Goal: Find specific page/section: Find specific page/section

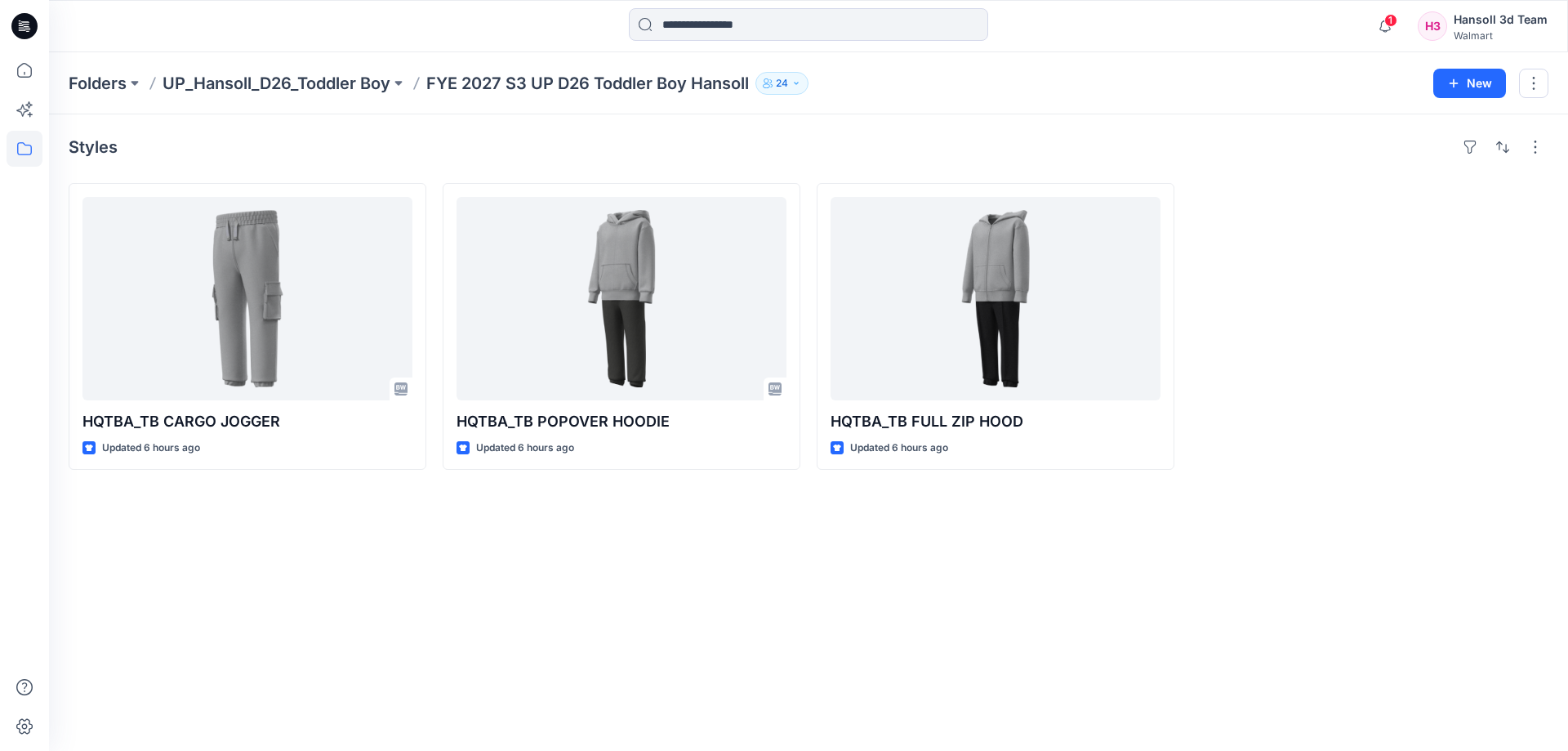
click at [453, 730] on div "Styles HQTBA_TB CARGO JOGGER Updated 6 hours ago HQTBA_TB POPOVER HOODIE Update…" at bounding box center [808, 432] width 1519 height 636
click at [690, 599] on div "Styles HQTBA_TB CARGO JOGGER Updated 6 hours ago Set Status HQTBA_TB POPOVER HO…" at bounding box center [808, 432] width 1519 height 636
click at [367, 91] on p "UP_Hansoll_D26_Toddler Boy" at bounding box center [276, 83] width 228 height 23
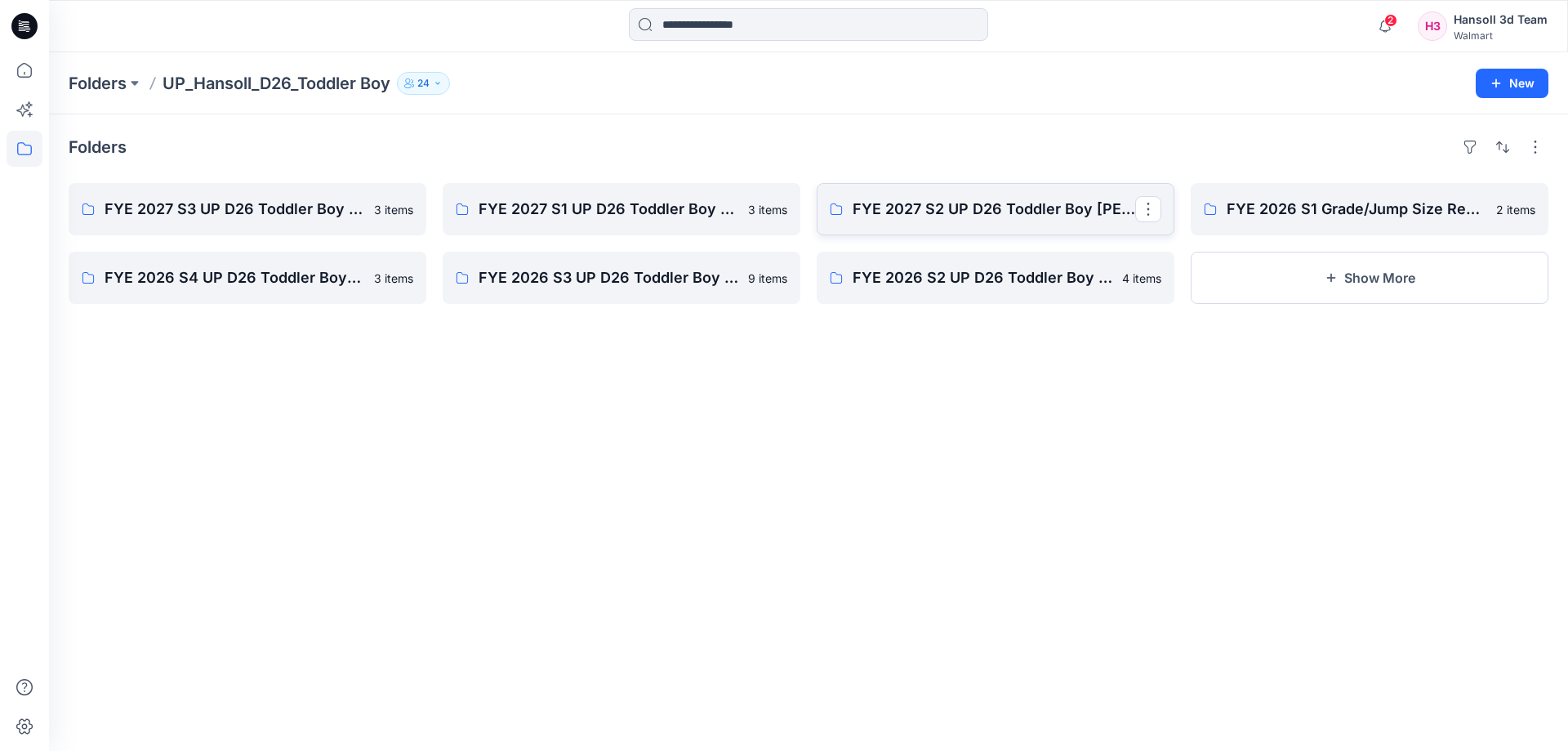
click at [861, 211] on p "FYE 2027 S2 UP D26 Toddler Boy [PERSON_NAME]" at bounding box center [994, 208] width 283 height 23
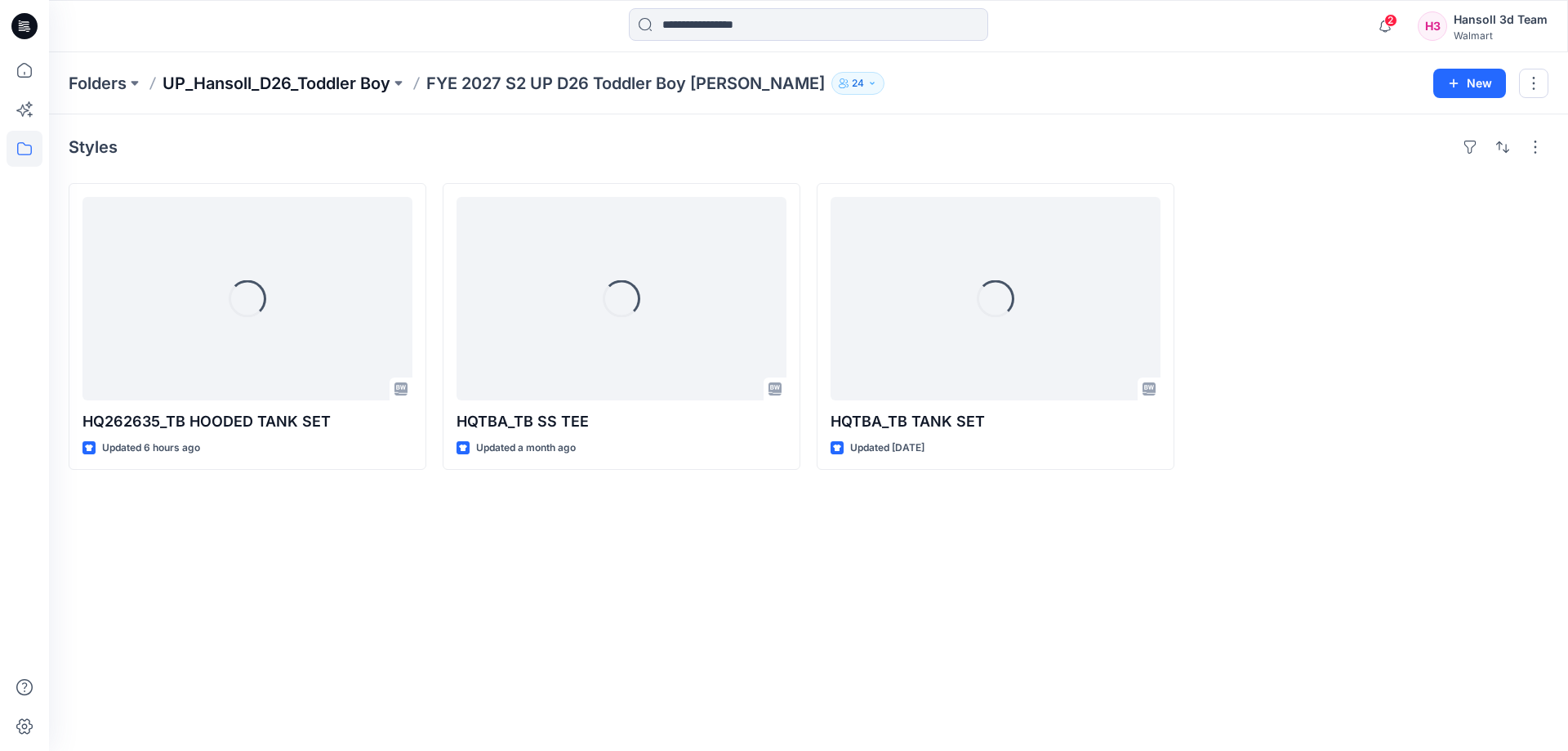
click at [326, 83] on p "UP_Hansoll_D26_Toddler Boy" at bounding box center [276, 83] width 228 height 23
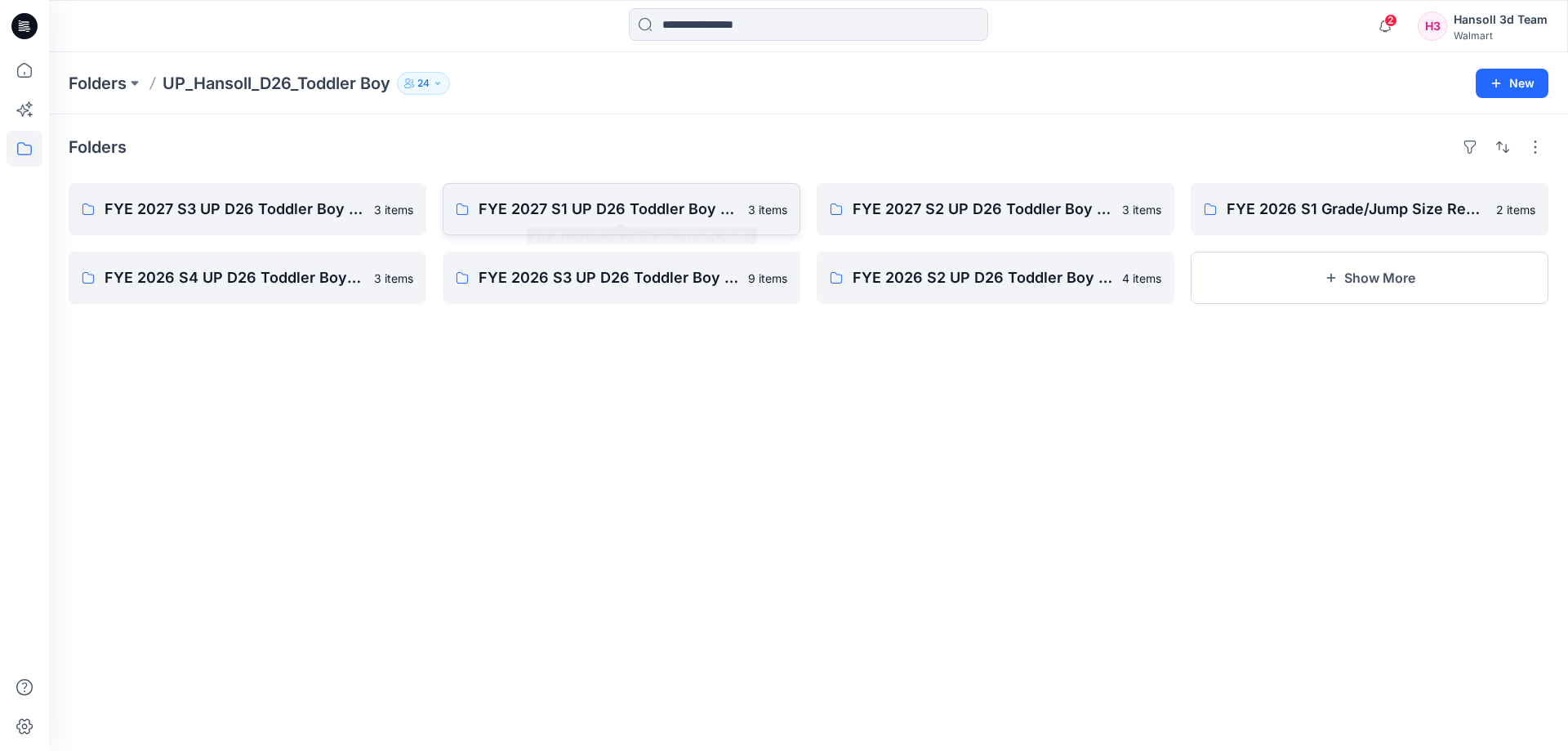
click at [519, 219] on p "FYE 2027 S1 UP D26 Toddler Boy [PERSON_NAME]" at bounding box center [609, 208] width 260 height 23
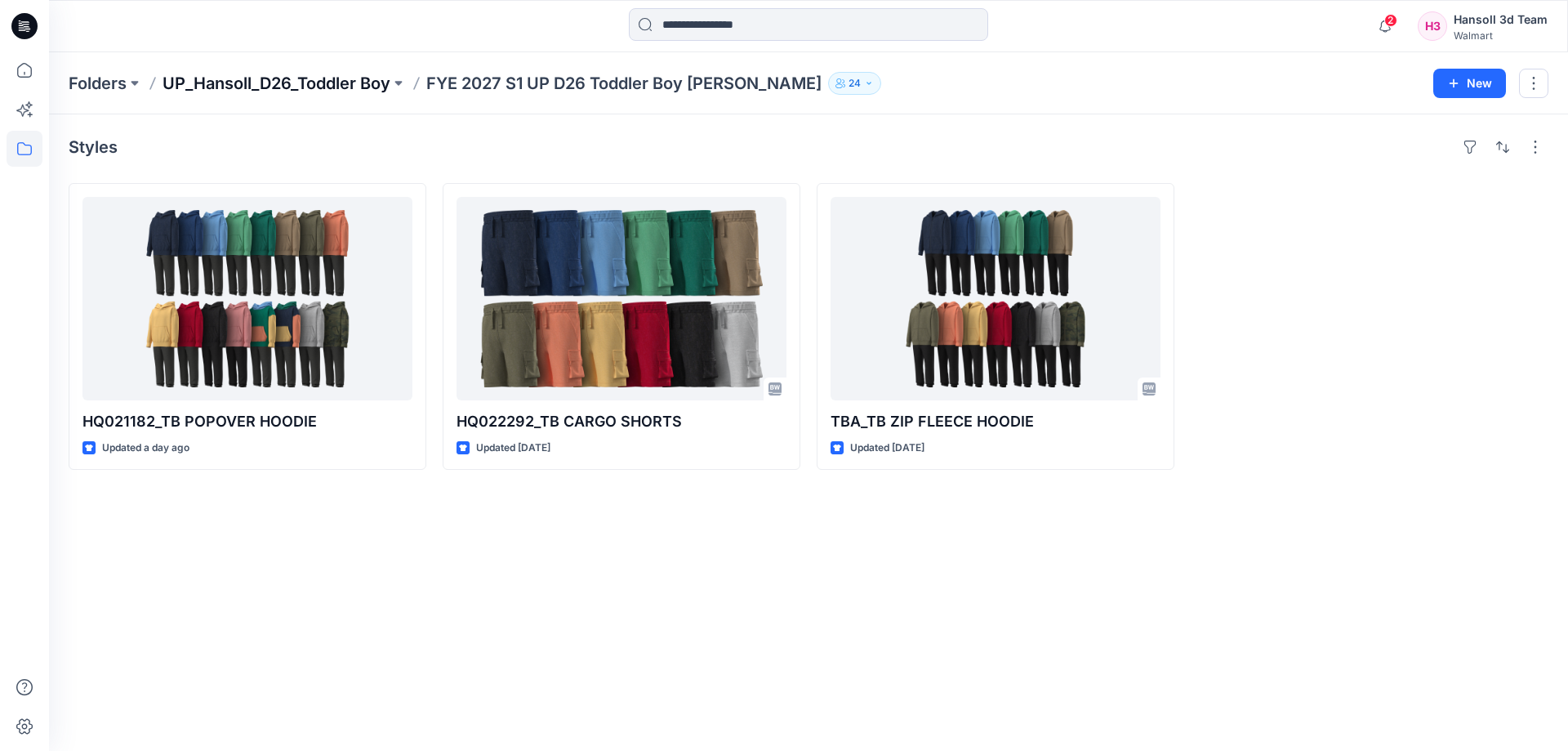
click at [318, 82] on p "UP_Hansoll_D26_Toddler Boy" at bounding box center [276, 83] width 228 height 23
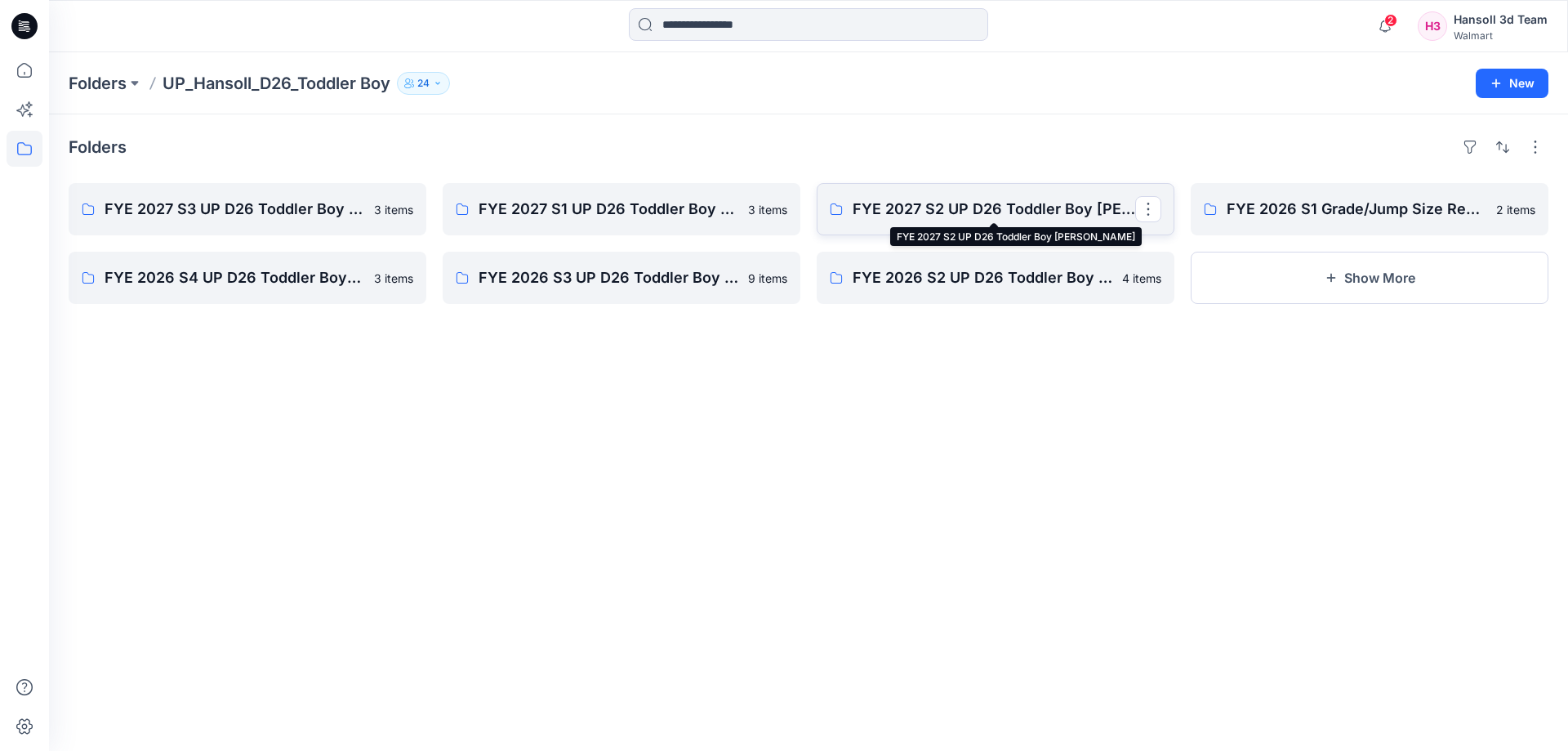
click at [923, 202] on p "FYE 2027 S2 UP D26 Toddler Boy [PERSON_NAME]" at bounding box center [994, 208] width 283 height 23
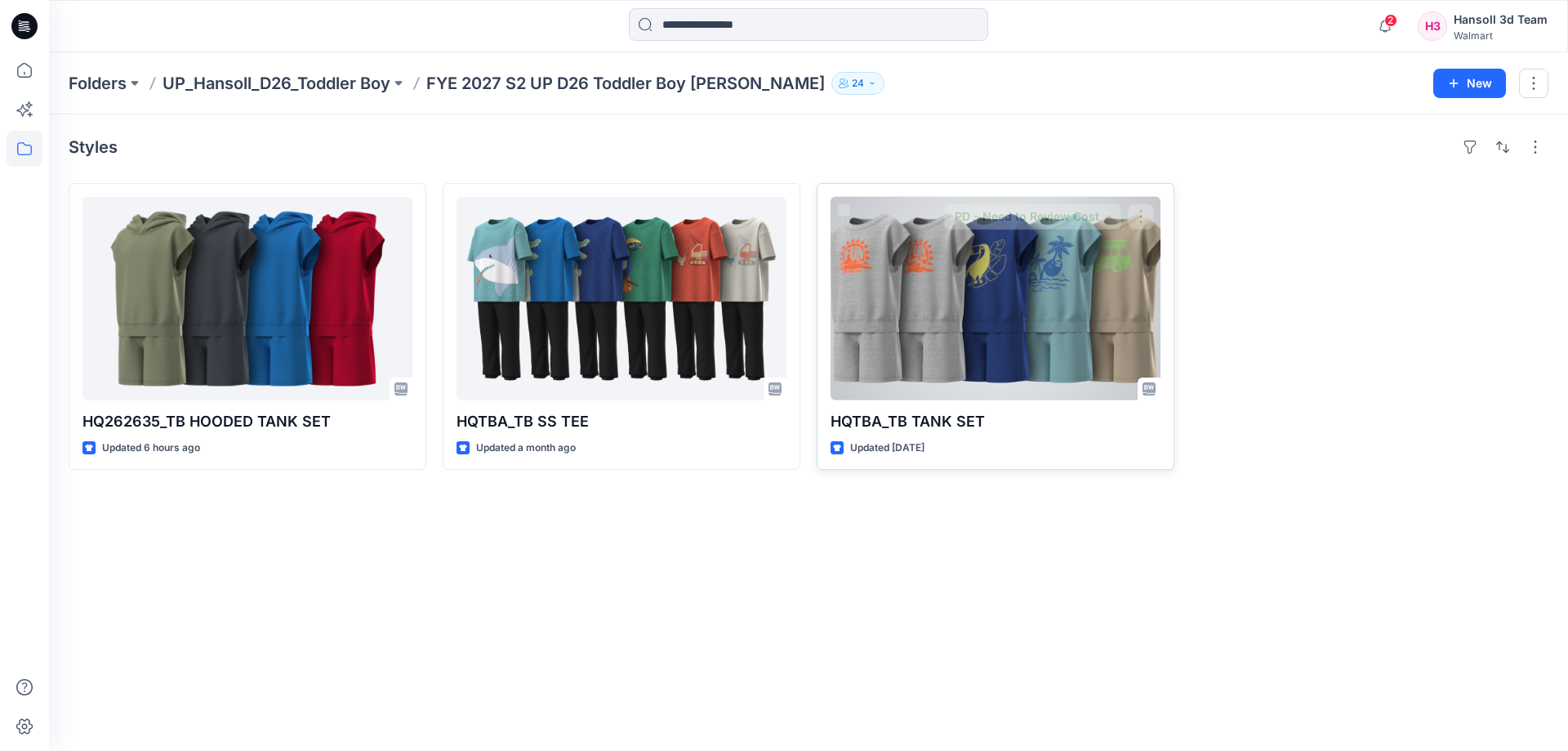
click at [887, 348] on div at bounding box center [995, 299] width 330 height 203
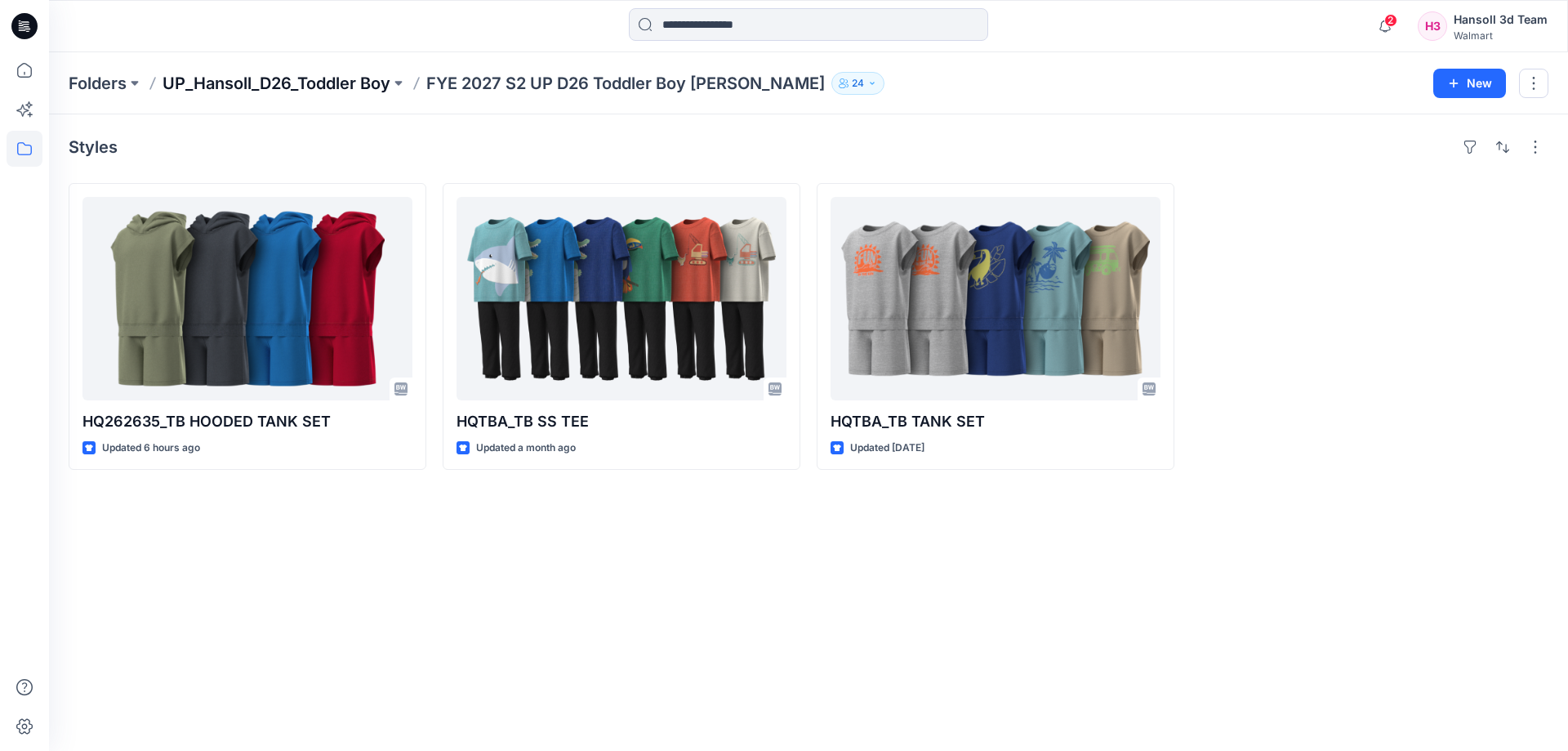
click at [345, 86] on p "UP_Hansoll_D26_Toddler Boy" at bounding box center [276, 83] width 228 height 23
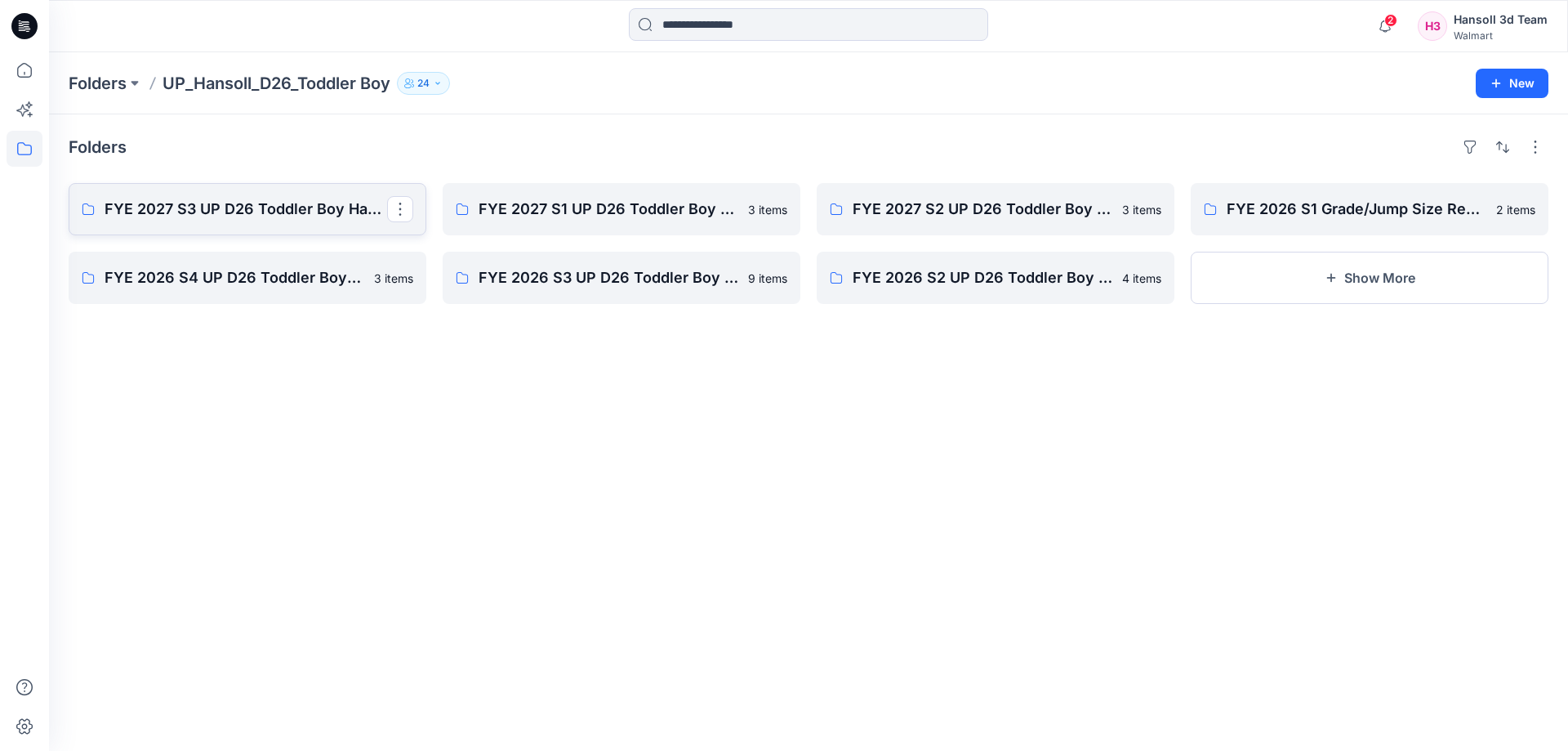
click at [258, 225] on link "FYE 2027 S3 UP D26 Toddler Boy Hansoll" at bounding box center [247, 209] width 358 height 52
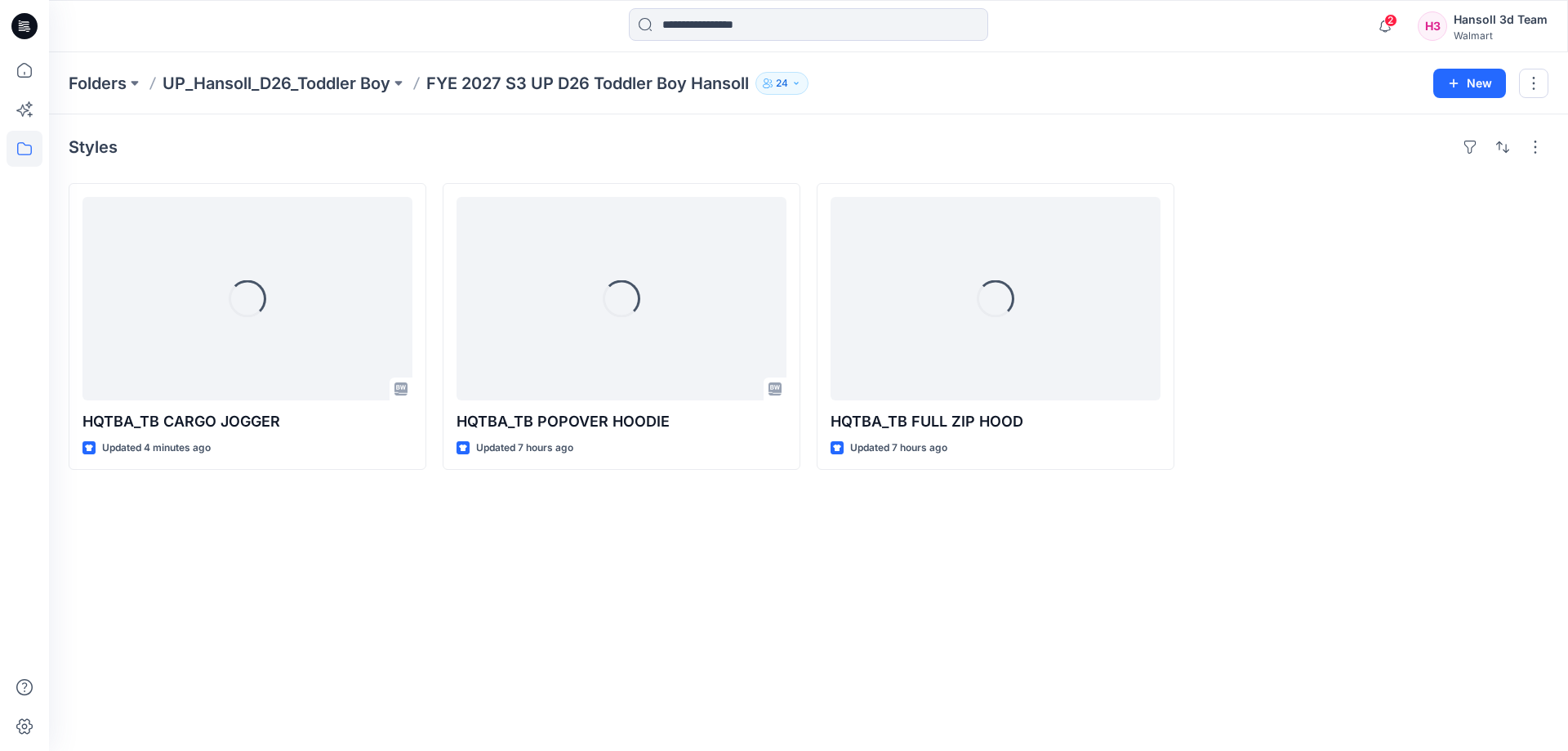
click at [439, 587] on div "Styles Loading... HQTBA_TB CARGO JOGGER Updated 4 minutes ago Loading... HQTBA_…" at bounding box center [808, 432] width 1519 height 636
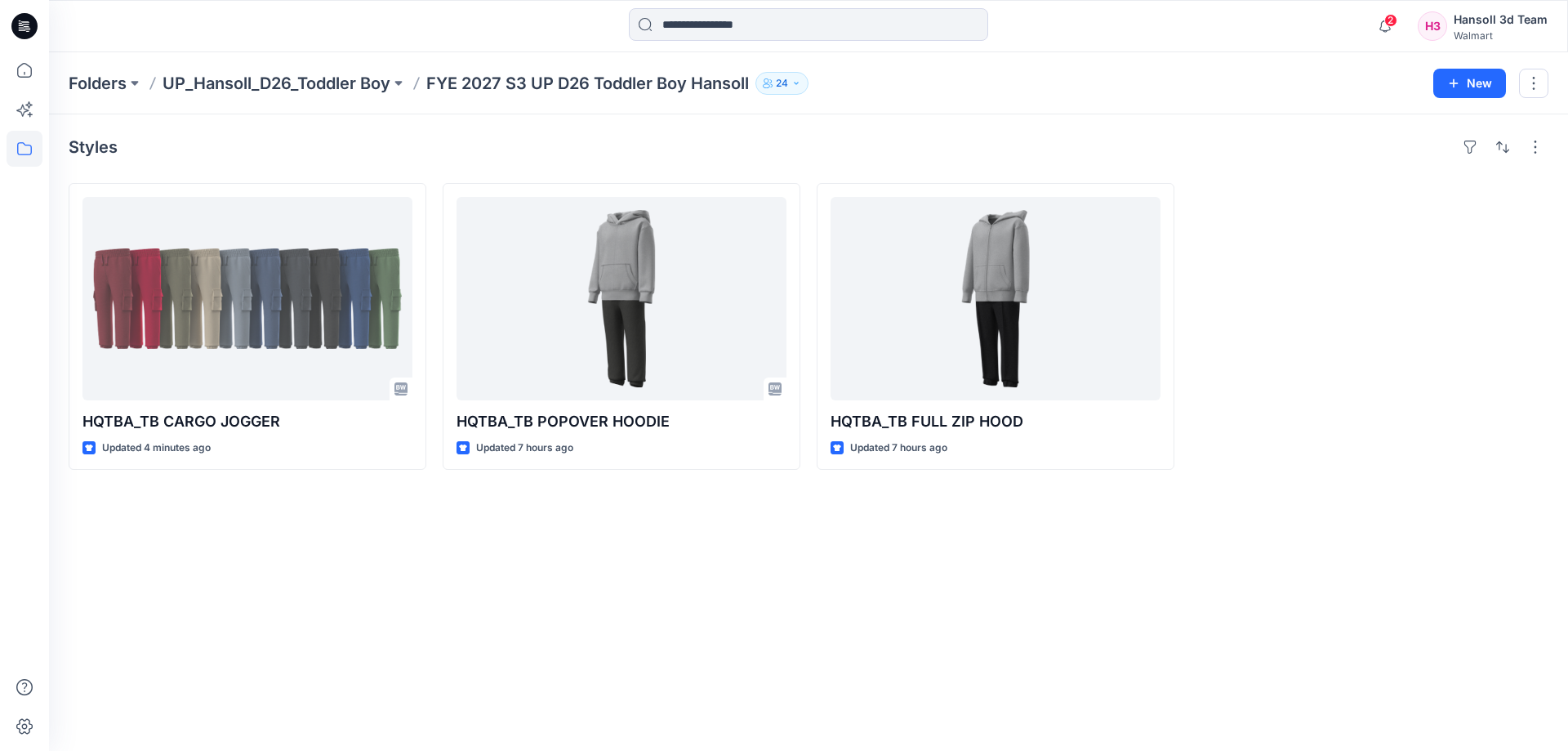
click at [1115, 646] on div "Styles HQTBA_TB CARGO JOGGER Updated 4 minutes ago HQTBA_TB POPOVER HOODIE Upda…" at bounding box center [808, 432] width 1519 height 636
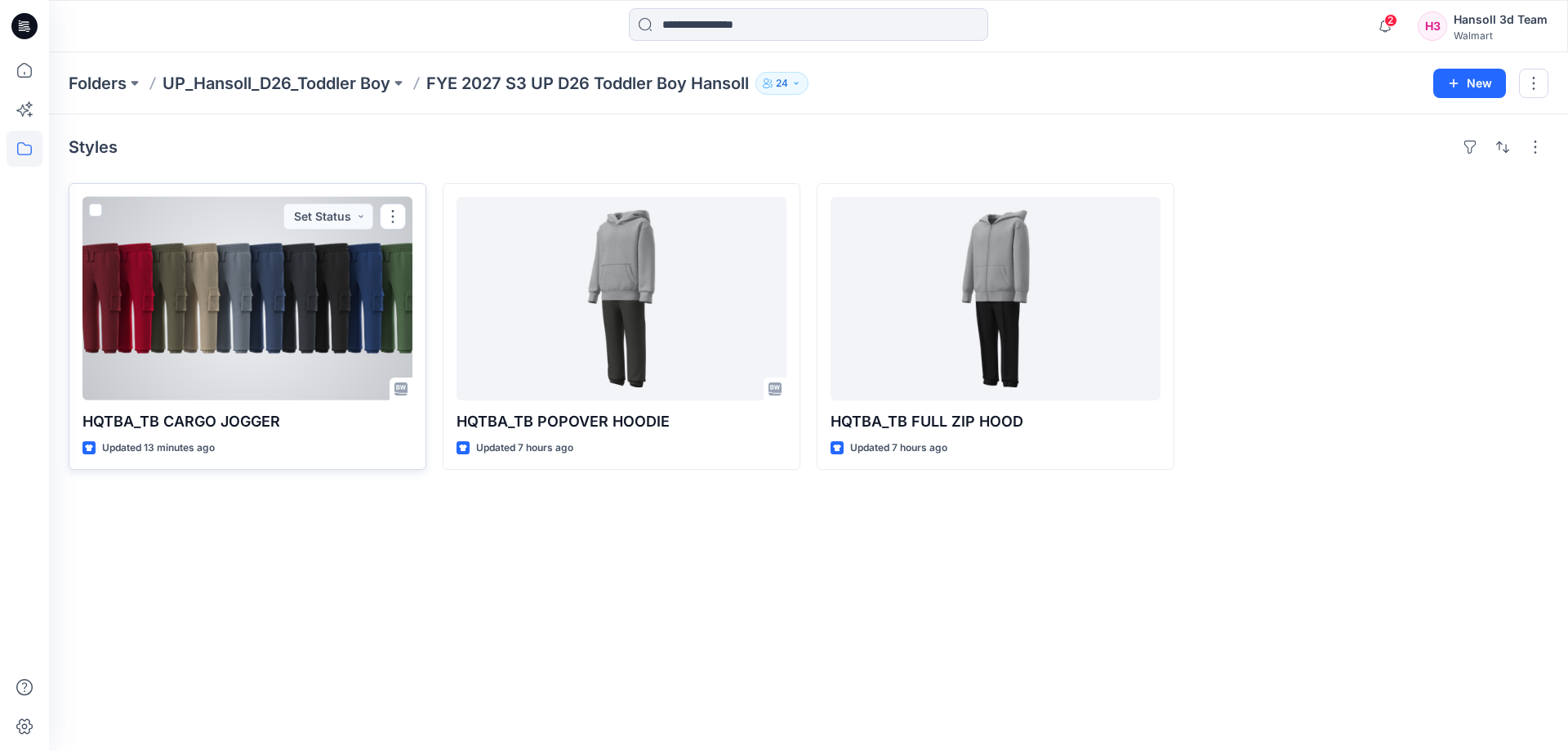
click at [380, 350] on div at bounding box center [247, 299] width 330 height 203
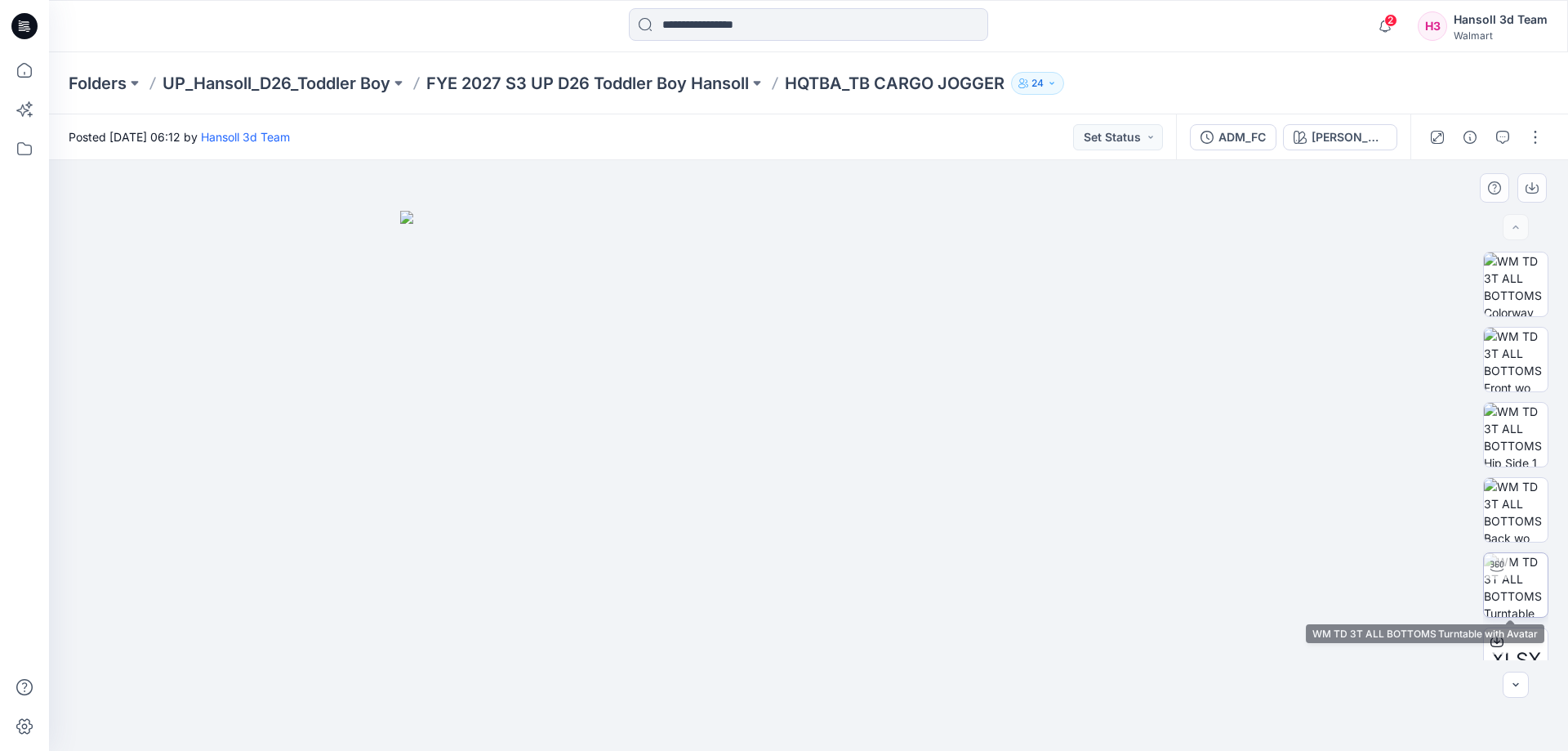
click at [1524, 572] on img at bounding box center [1516, 585] width 64 height 64
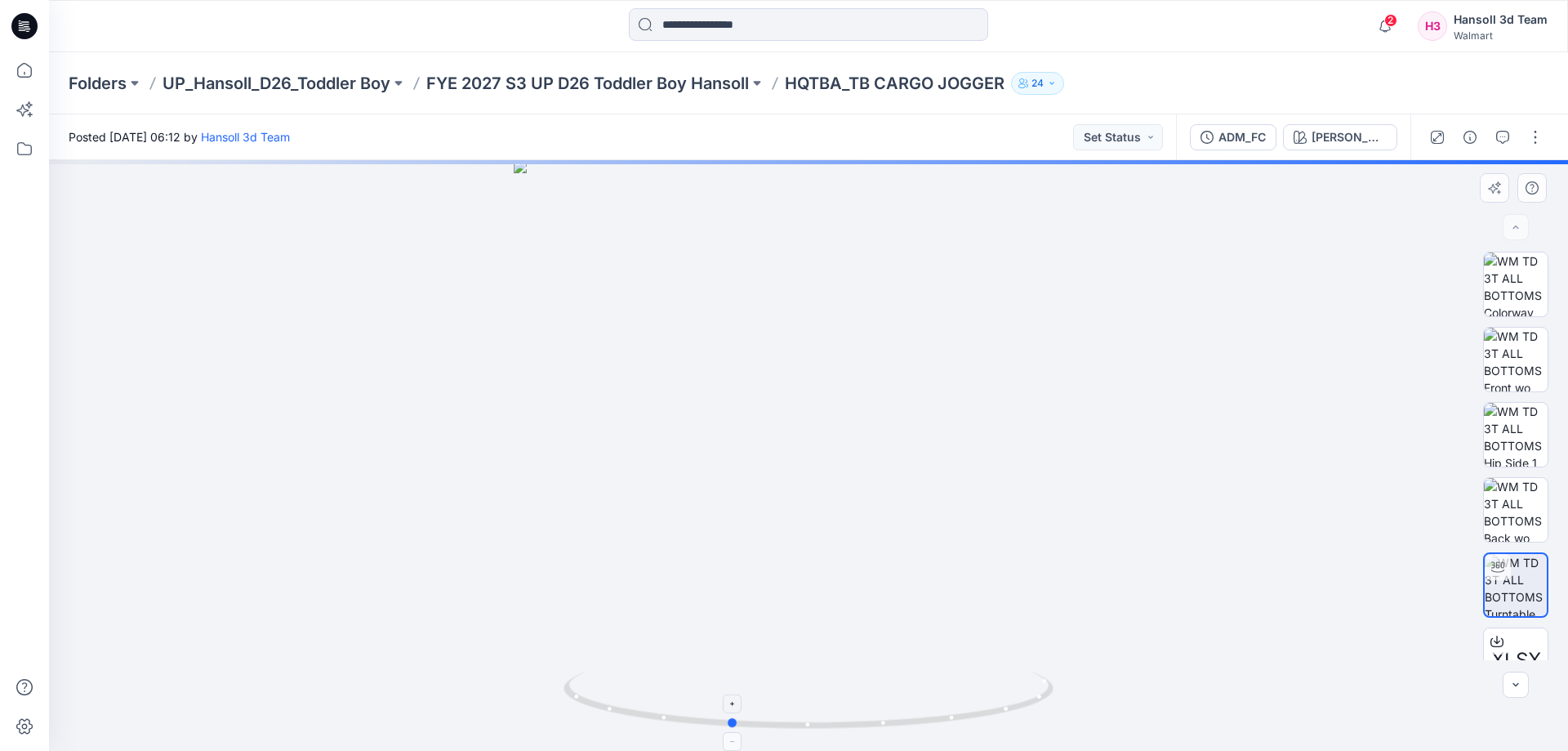
drag, startPoint x: 979, startPoint y: 721, endPoint x: 902, endPoint y: 721, distance: 77.0
click at [902, 721] on icon at bounding box center [811, 702] width 494 height 62
drag, startPoint x: 946, startPoint y: 684, endPoint x: 939, endPoint y: 617, distance: 67.4
click at [939, 617] on div at bounding box center [808, 455] width 1519 height 591
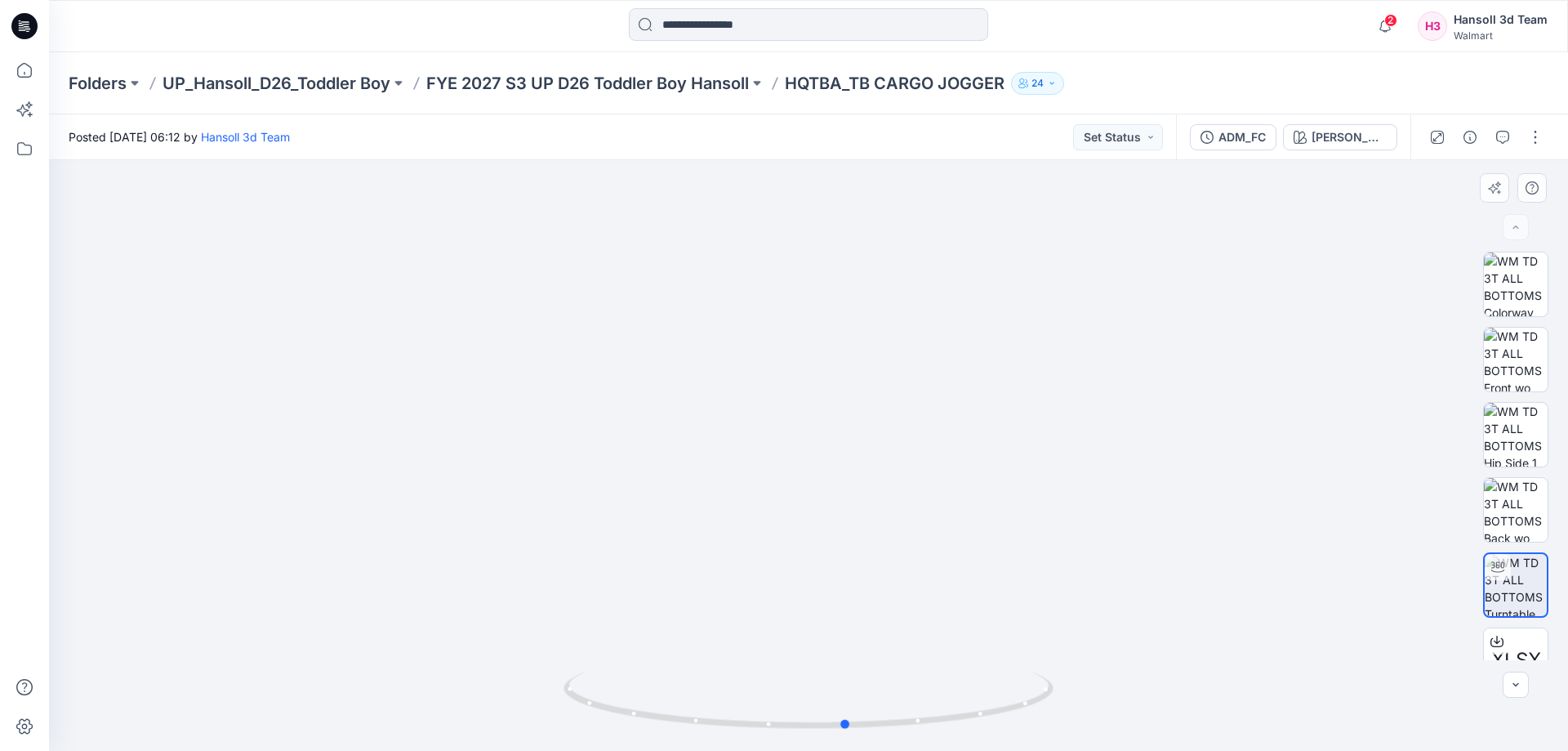
drag, startPoint x: 952, startPoint y: 721, endPoint x: 644, endPoint y: 543, distance: 355.7
click at [584, 701] on icon at bounding box center [811, 702] width 494 height 62
drag, startPoint x: 652, startPoint y: 530, endPoint x: 692, endPoint y: 211, distance: 321.5
click at [692, 211] on img at bounding box center [809, 100] width 1359 height 1301
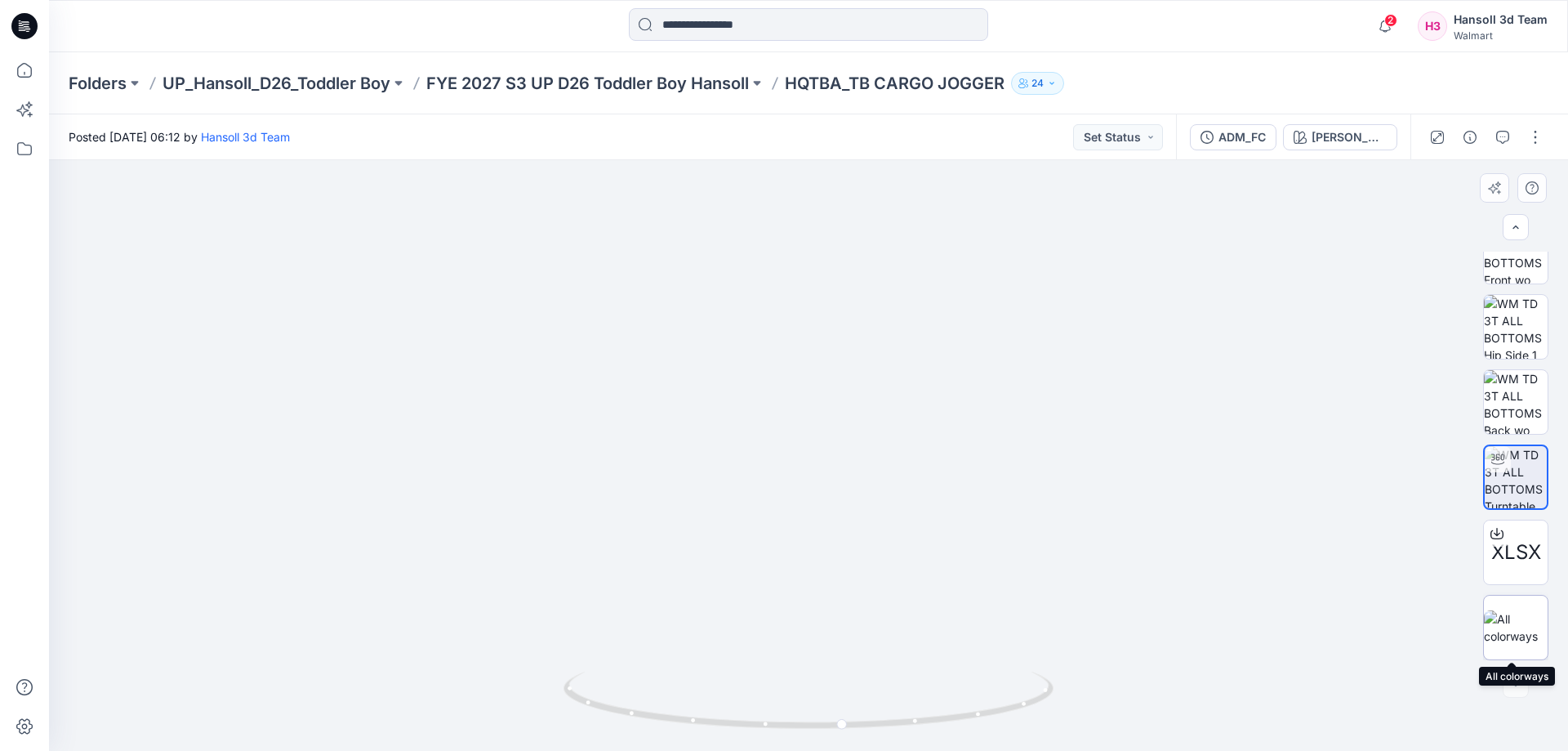
click at [1506, 644] on img at bounding box center [1516, 627] width 64 height 34
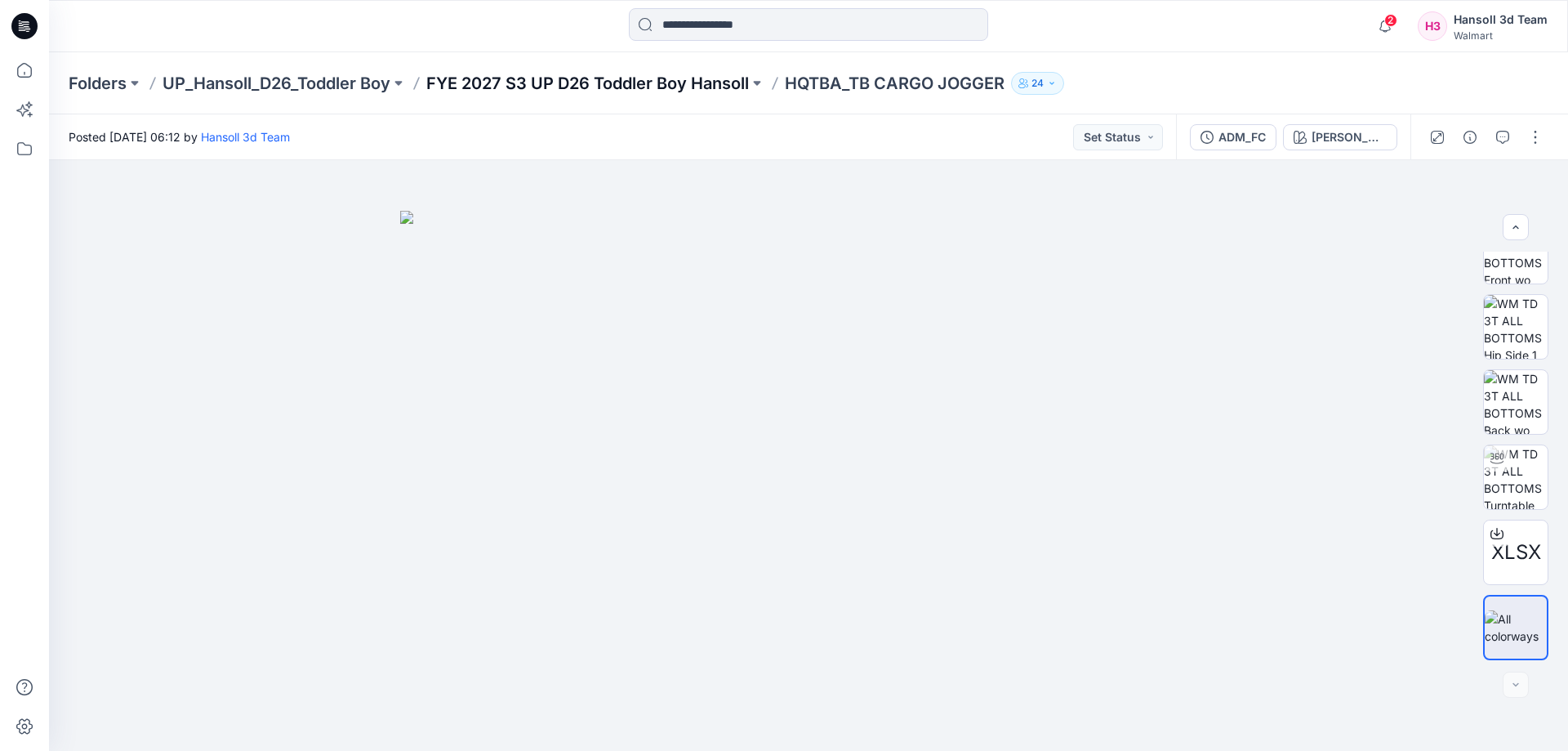
click at [727, 78] on p "FYE 2027 S3 UP D26 Toddler Boy Hansoll" at bounding box center [588, 83] width 323 height 23
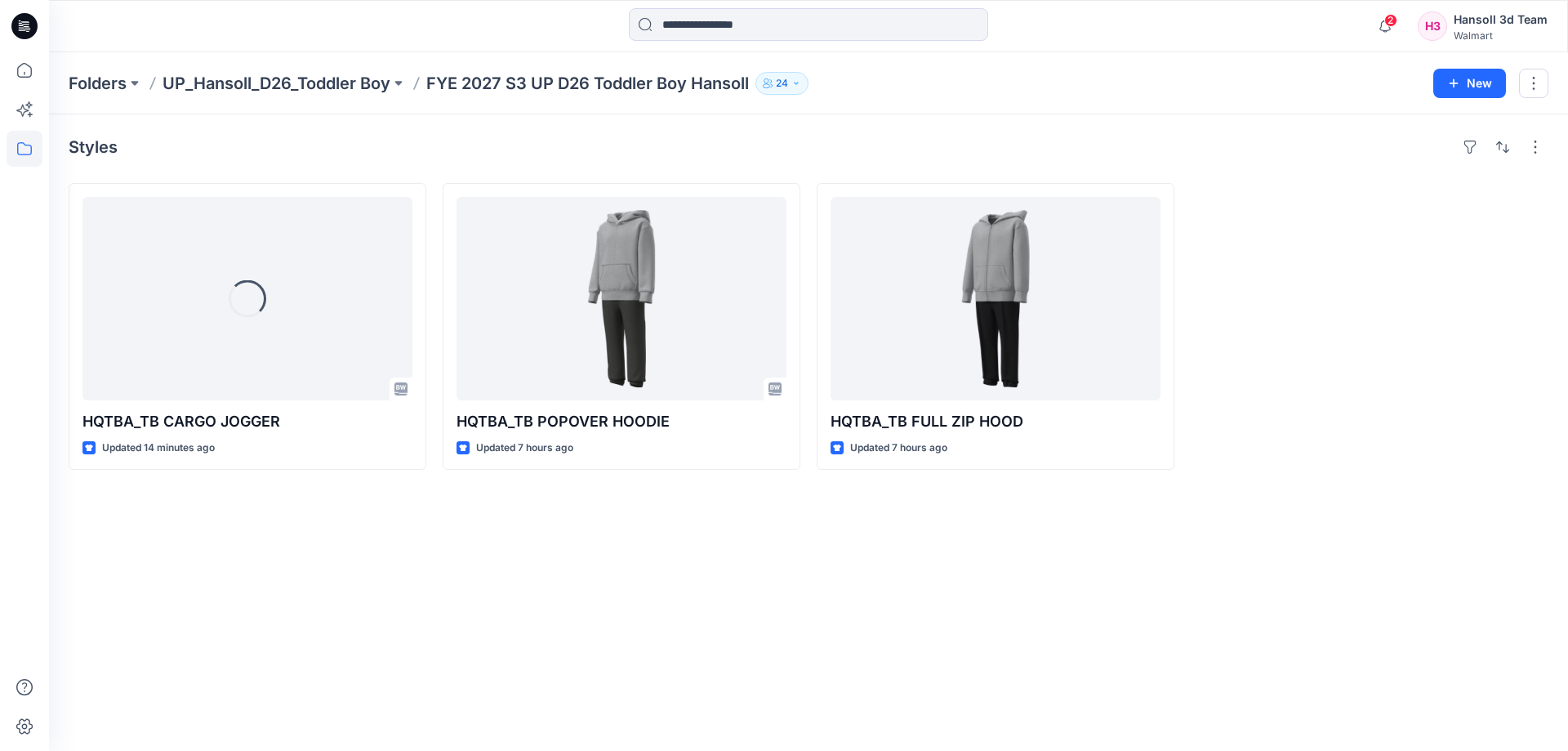
click at [783, 601] on div "Styles Loading... HQTBA_TB CARGO JOGGER Updated 14 minutes ago HQTBA_TB POPOVER…" at bounding box center [808, 432] width 1519 height 636
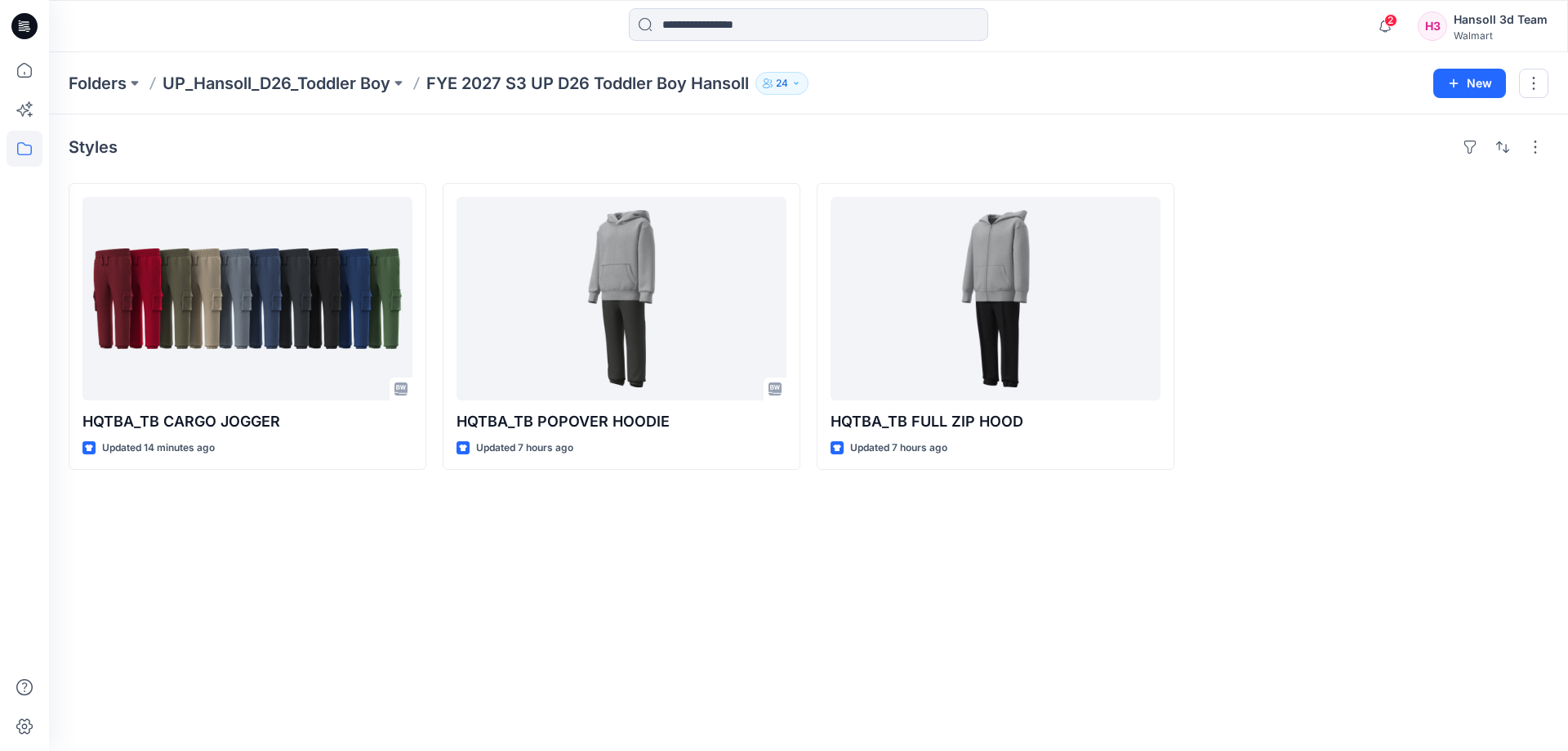
click at [763, 651] on div "Styles HQTBA_TB CARGO JOGGER Updated 14 minutes ago HQTBA_TB POPOVER HOODIE Upd…" at bounding box center [808, 432] width 1519 height 636
click at [543, 637] on div "Styles HQTBA_TB CARGO JOGGER Updated 14 minutes ago HQTBA_TB POPOVER HOODIE Upd…" at bounding box center [808, 432] width 1519 height 636
click at [462, 652] on div "Styles HQTBA_TB CARGO JOGGER Updated 14 minutes ago HQTBA_TB POPOVER HOODIE Upd…" at bounding box center [808, 432] width 1519 height 636
click at [308, 579] on div "Styles HQTBA_TB CARGO JOGGER Updated 22 minutes ago HQTBA_TB POPOVER HOODIE Upd…" at bounding box center [808, 432] width 1519 height 636
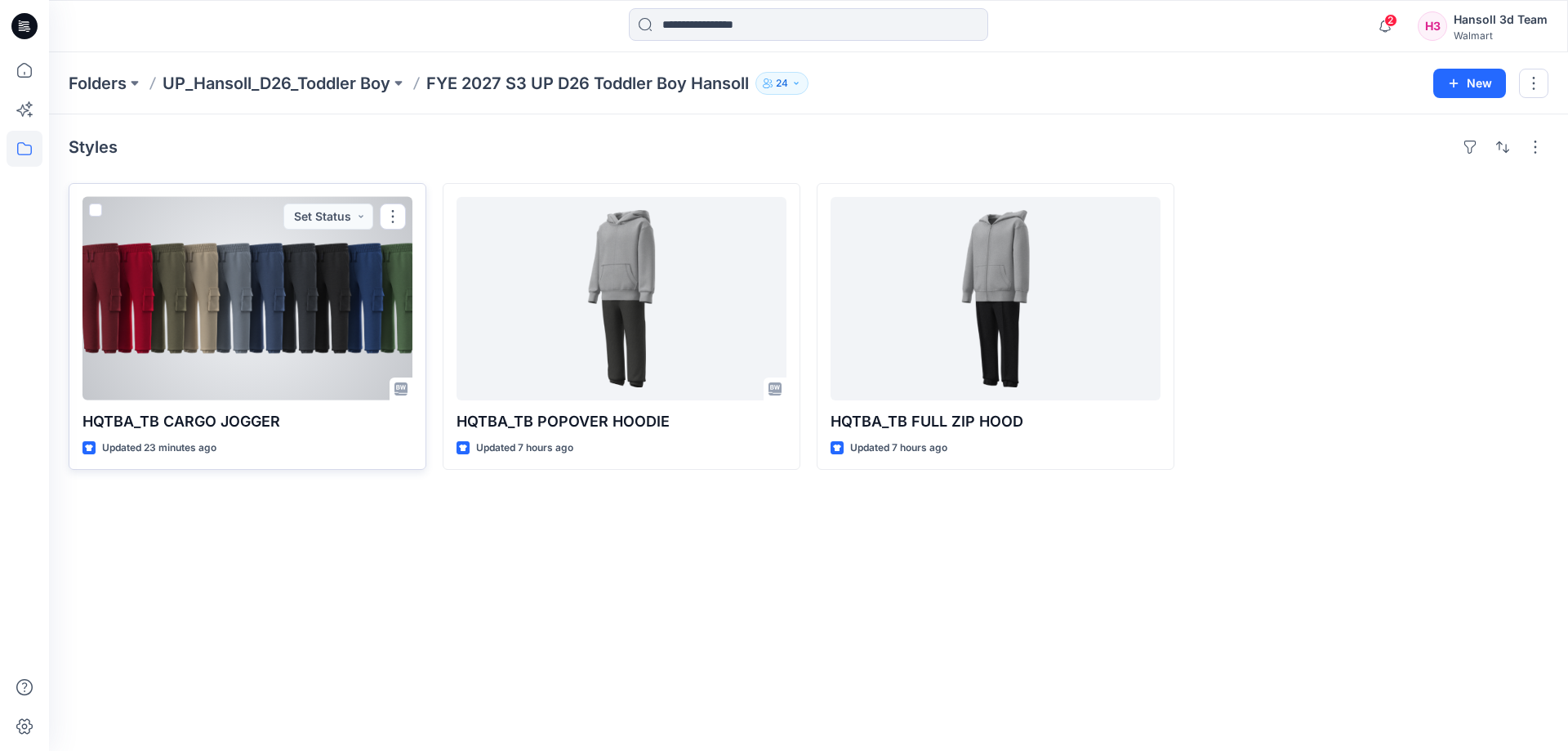
drag, startPoint x: 334, startPoint y: 215, endPoint x: 165, endPoint y: 438, distance: 279.8
click at [100, 395] on div "HQTBA_TB CARGO JOGGER Updated 23 minutes ago Set Status" at bounding box center [247, 327] width 358 height 287
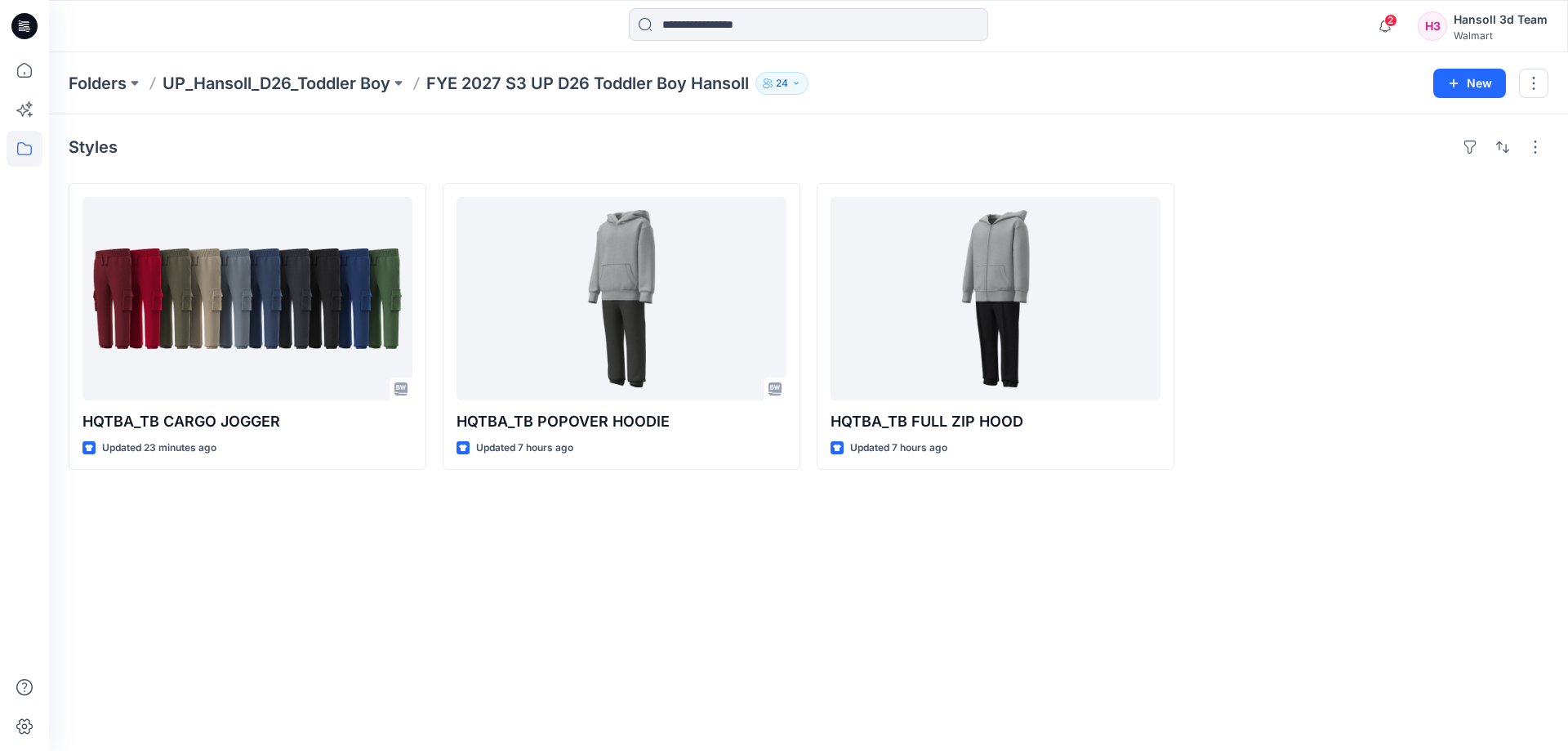
click at [321, 592] on div "Styles HQTBA_TB CARGO JOGGER Updated 23 minutes ago HQTBA_TB POPOVER HOODIE Upd…" at bounding box center [808, 432] width 1519 height 636
